Goal: Information Seeking & Learning: Learn about a topic

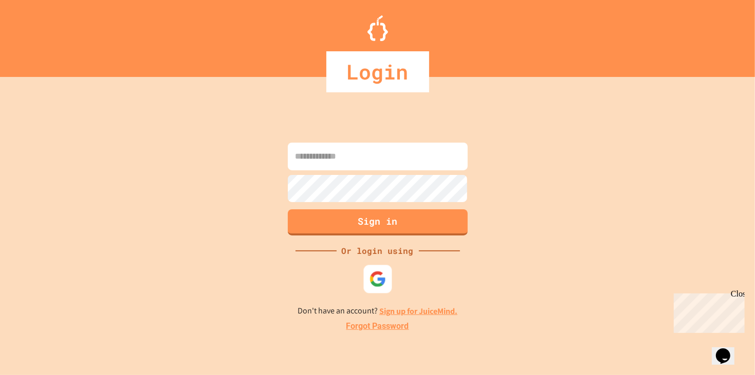
click at [376, 281] on img at bounding box center [377, 279] width 17 height 17
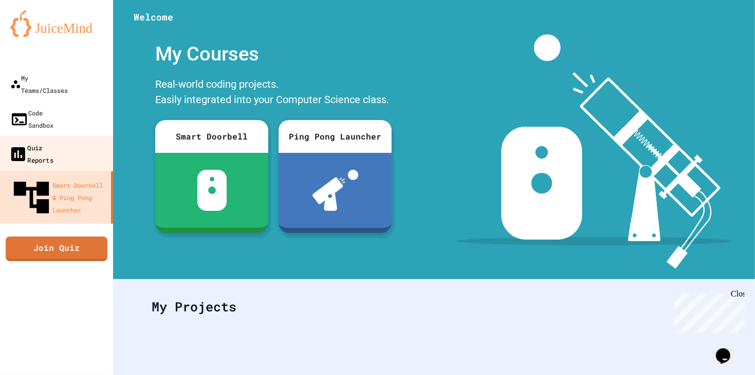
click at [35, 141] on div "Quiz Reports" at bounding box center [31, 153] width 45 height 25
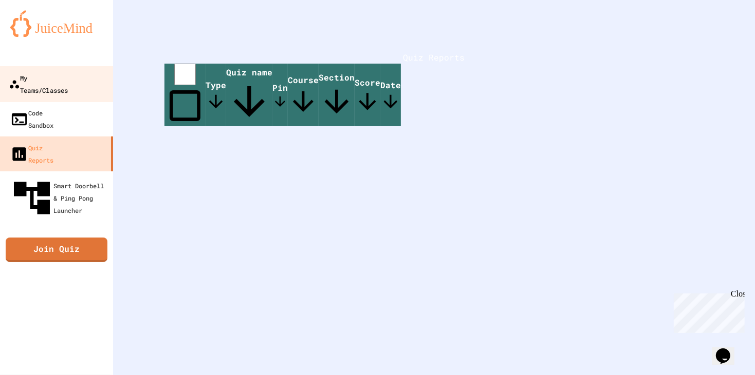
click at [65, 86] on link "My Teams/Classes" at bounding box center [56, 84] width 117 height 36
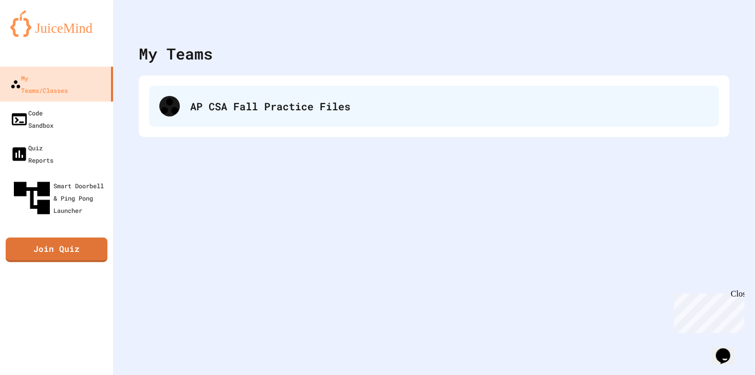
click at [220, 116] on div "AP CSA Fall Practice Files" at bounding box center [434, 106] width 570 height 41
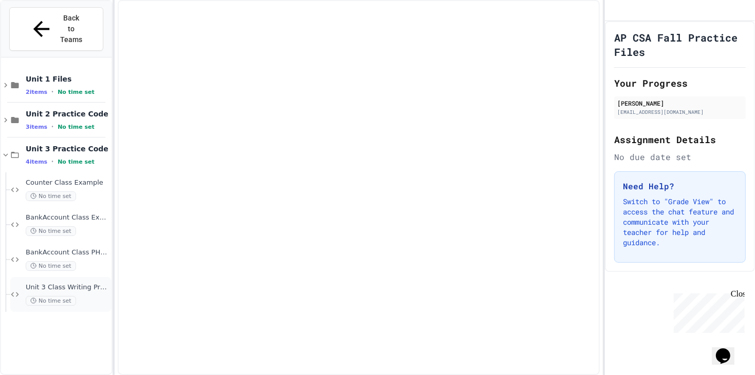
click at [59, 284] on span "Unit 3 Class Writing Practice 1 - CellPhone Class" at bounding box center [68, 288] width 84 height 9
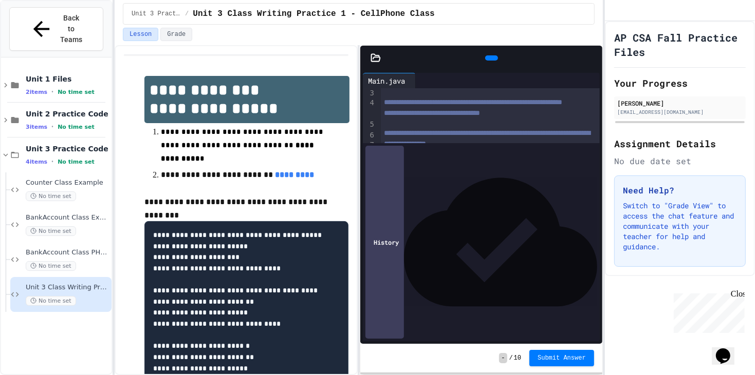
scroll to position [24, 0]
click at [440, 149] on div "**********" at bounding box center [490, 138] width 219 height 21
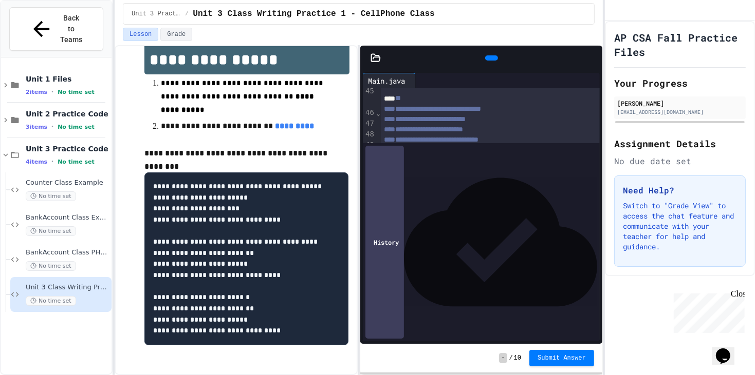
scroll to position [54, 0]
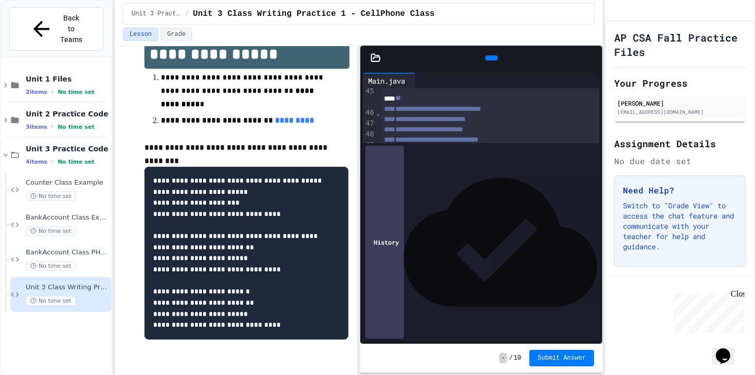
click at [429, 83] on icon at bounding box center [425, 86] width 7 height 7
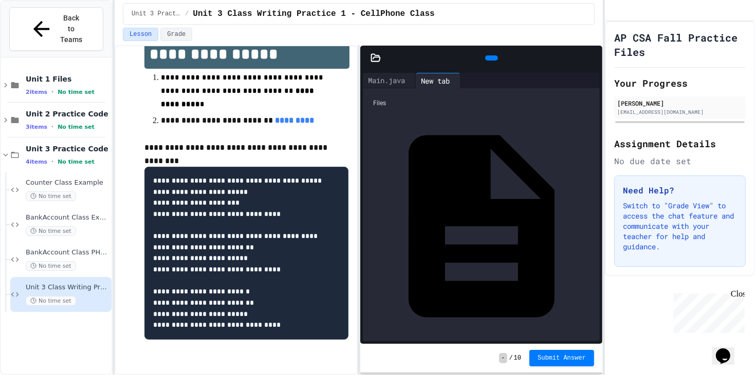
click at [407, 127] on div "CellPhone.java" at bounding box center [481, 226] width 227 height 227
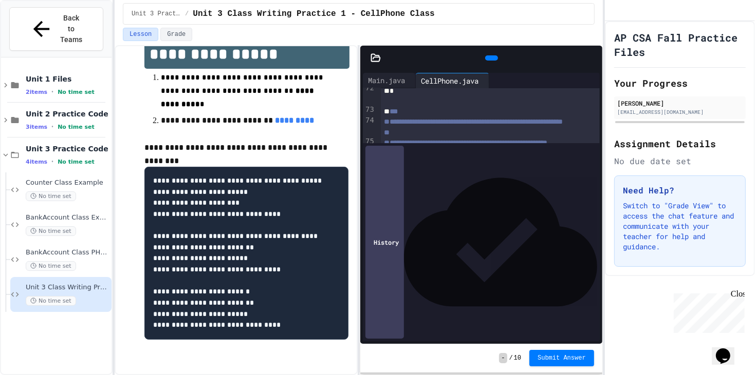
scroll to position [943, 0]
